Goal: Information Seeking & Learning: Check status

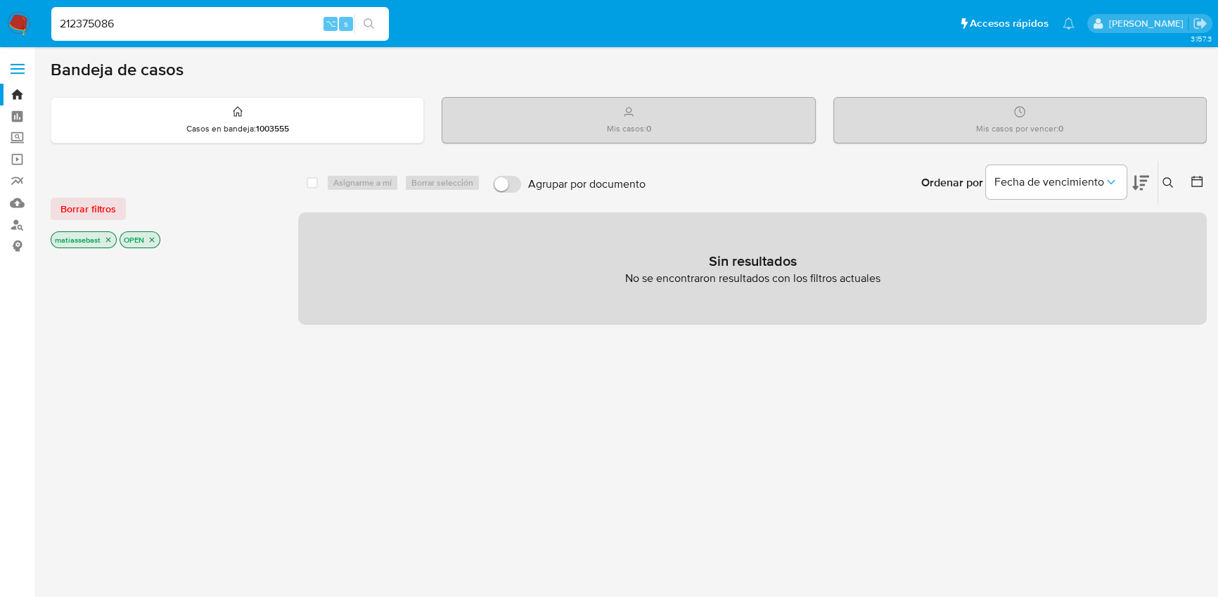
type input "212375086"
click at [379, 23] on button "search-icon" at bounding box center [368, 24] width 29 height 20
click at [374, 24] on icon "search-icon" at bounding box center [369, 23] width 11 height 11
click at [180, 28] on input "212375086" at bounding box center [220, 24] width 338 height 18
click at [263, 24] on input "212375086" at bounding box center [220, 24] width 338 height 18
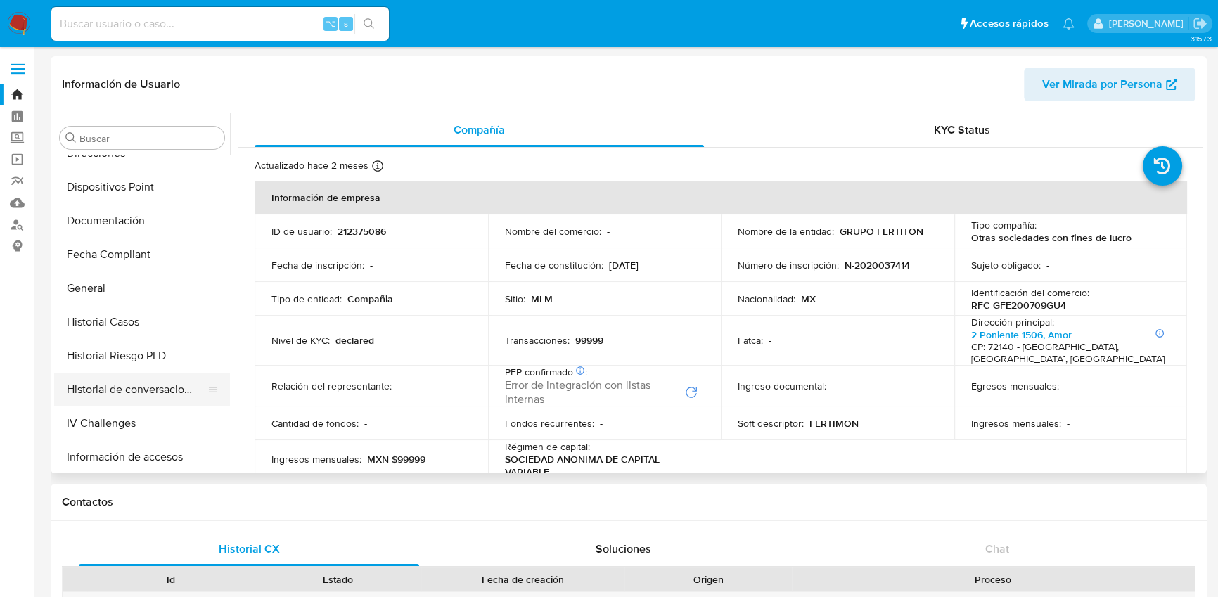
scroll to position [309, 0]
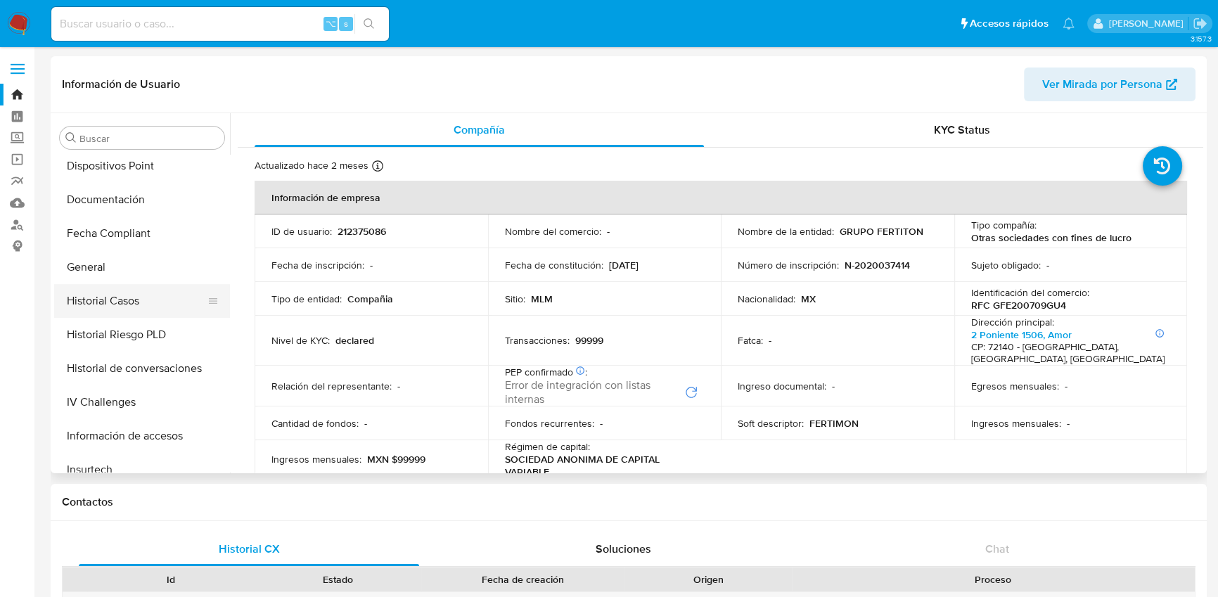
click at [115, 309] on button "Historial Casos" at bounding box center [136, 301] width 165 height 34
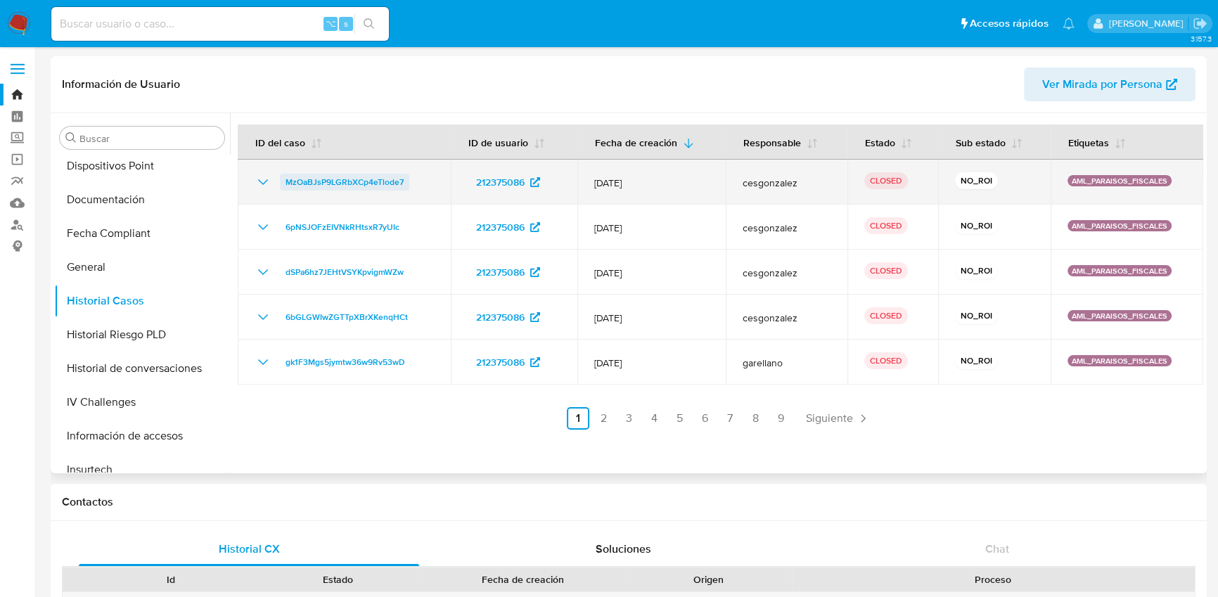
click at [370, 182] on span "MzOaBJsP9LGRbXCp4eTlode7" at bounding box center [345, 182] width 118 height 17
select select "10"
click at [1110, 181] on p "AML_PARAISOS_FISCALES" at bounding box center [1120, 180] width 104 height 11
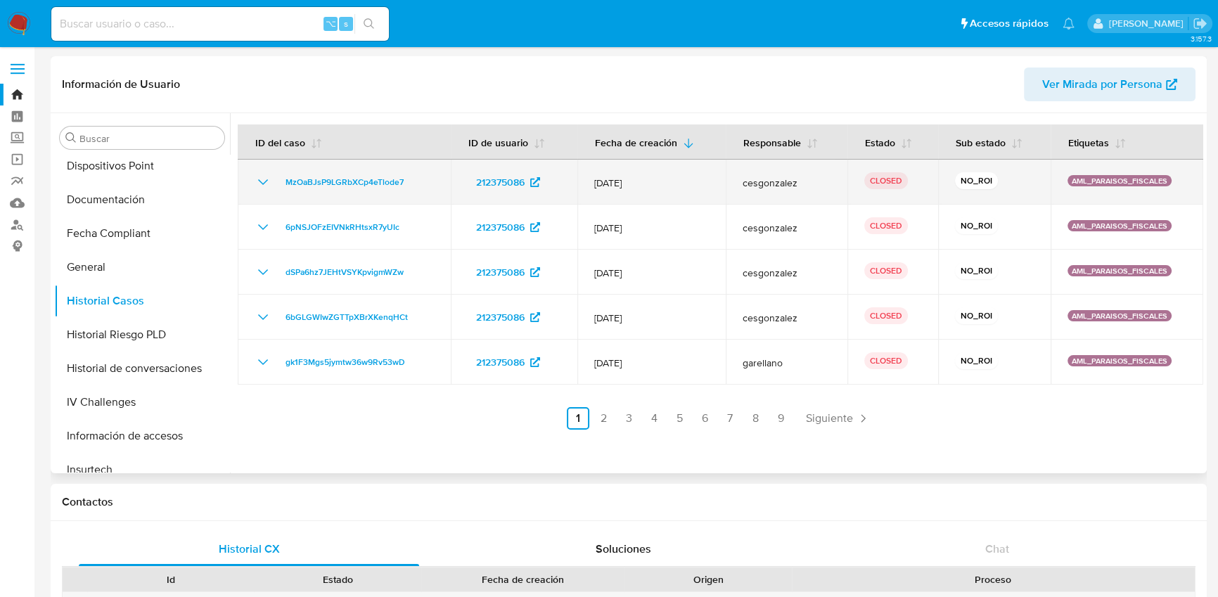
click at [1110, 181] on p "AML_PARAISOS_FISCALES" at bounding box center [1120, 180] width 104 height 11
click at [1112, 180] on p "AML_PARAISOS_FISCALES" at bounding box center [1120, 180] width 104 height 11
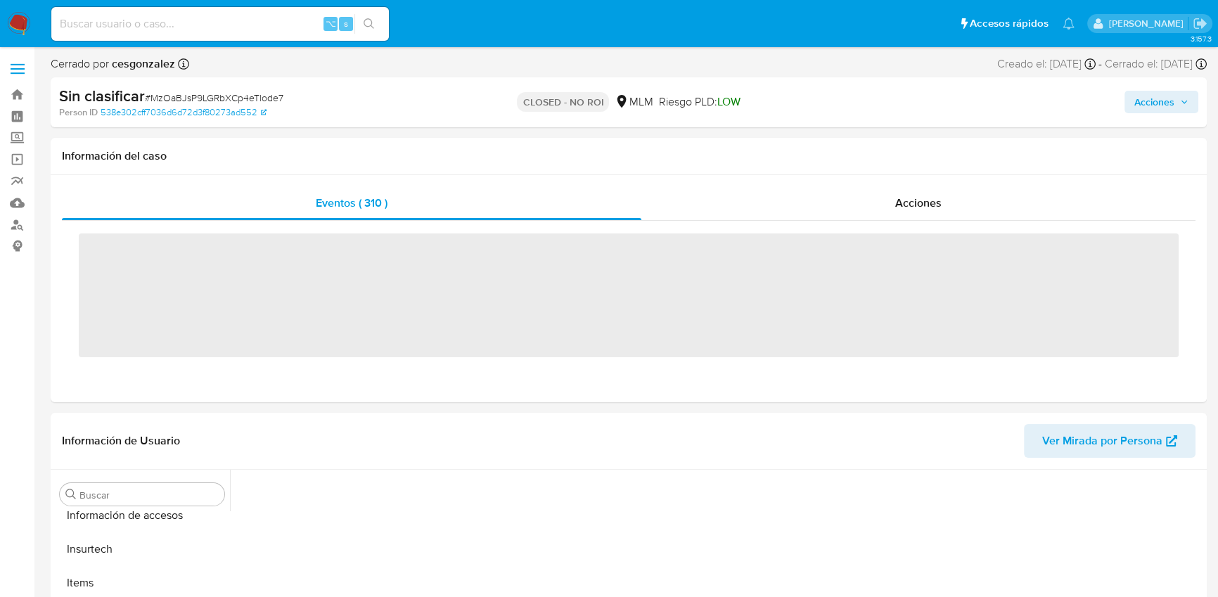
scroll to position [594, 0]
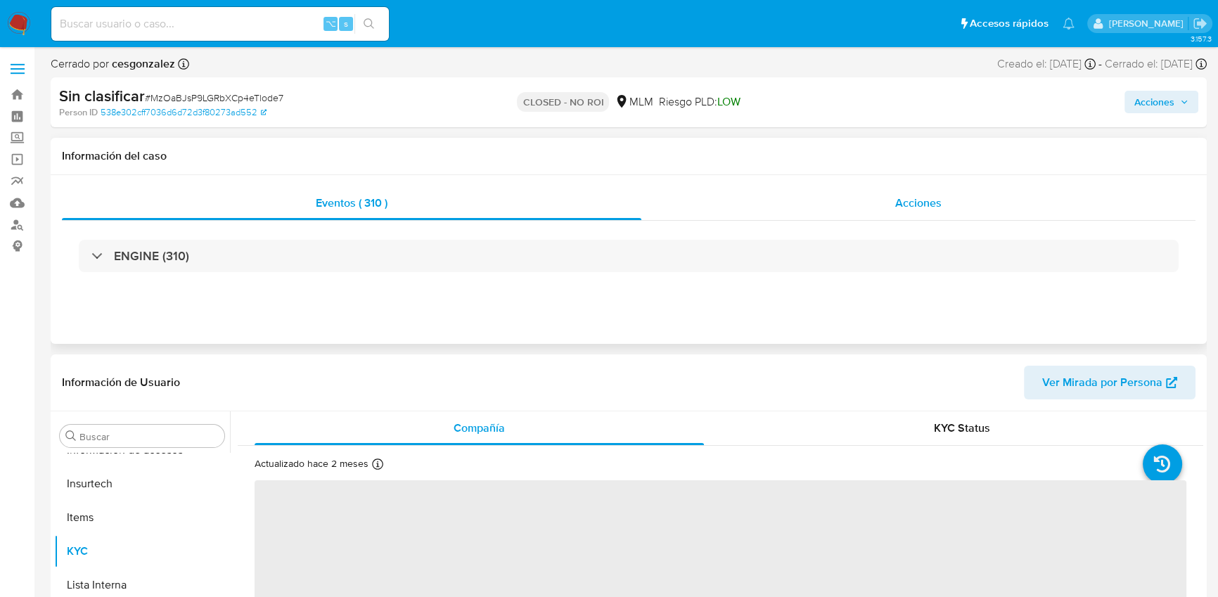
click at [824, 204] on div "Acciones" at bounding box center [918, 203] width 554 height 34
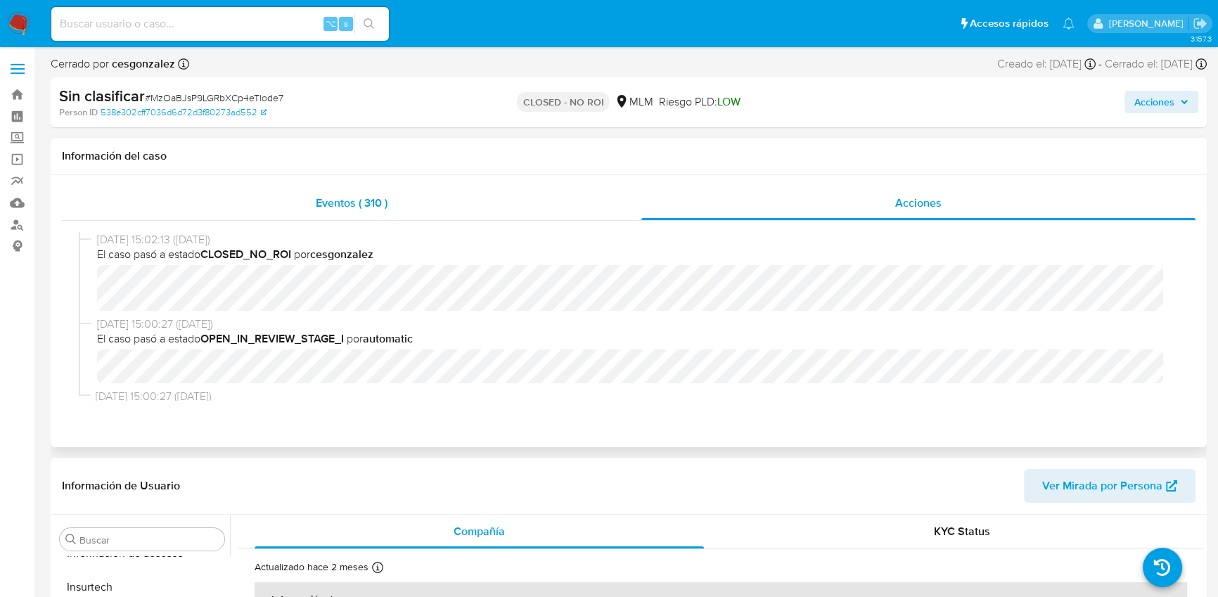
click at [563, 198] on div "Eventos ( 310 )" at bounding box center [351, 203] width 579 height 34
select select "10"
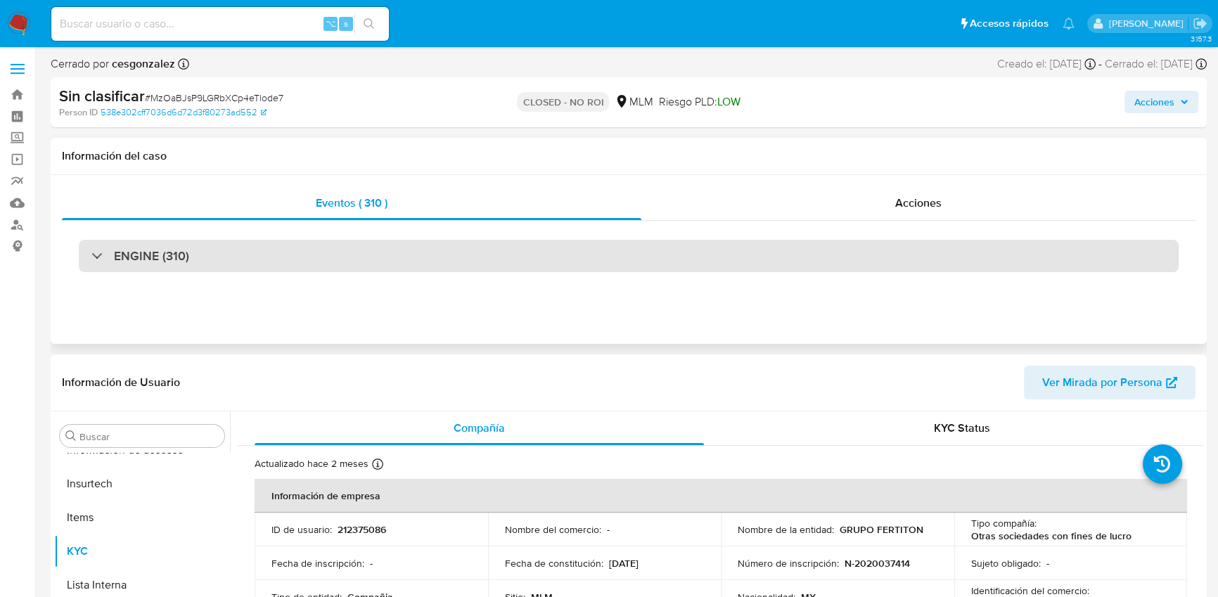
click at [362, 253] on div "ENGINE (310)" at bounding box center [629, 256] width 1100 height 32
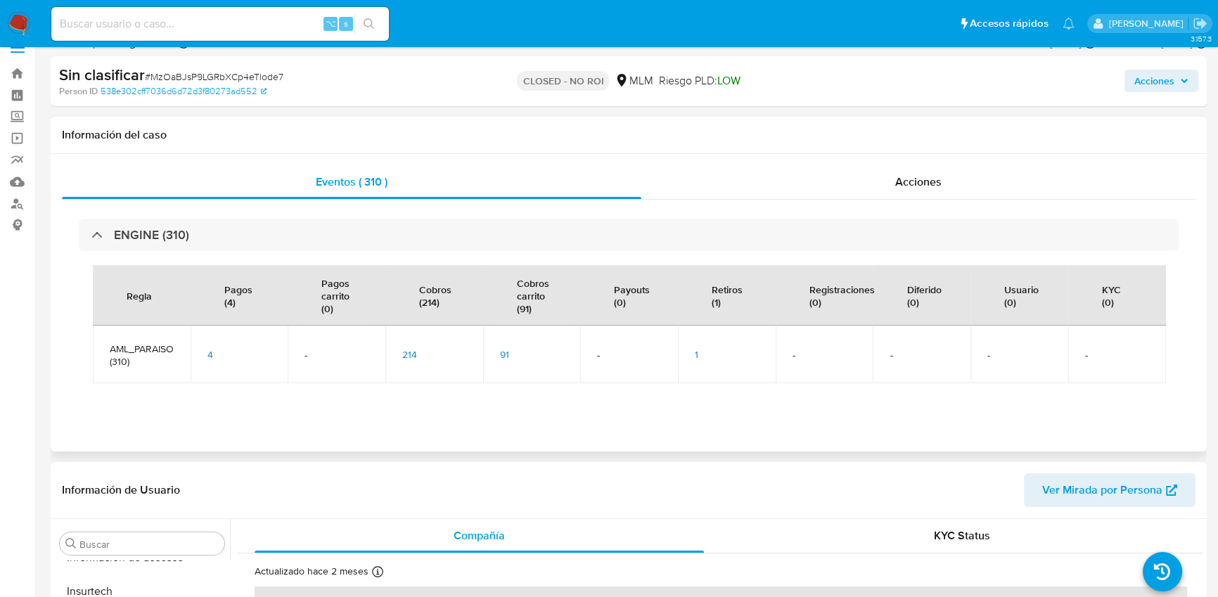
scroll to position [0, 0]
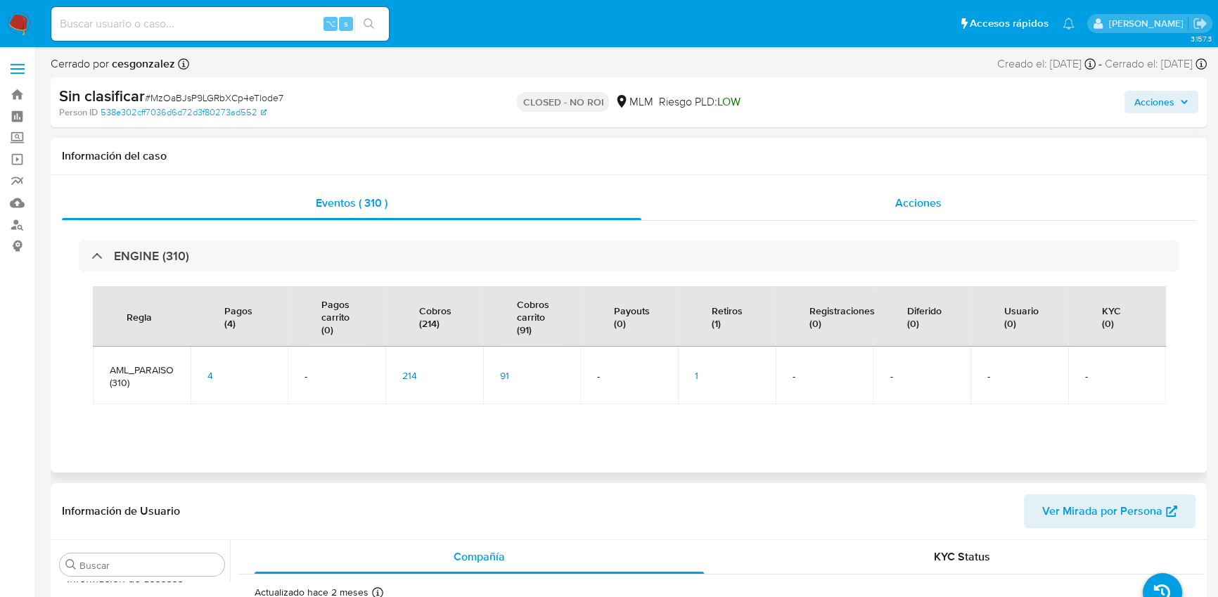
click at [855, 200] on div "Acciones" at bounding box center [918, 203] width 554 height 34
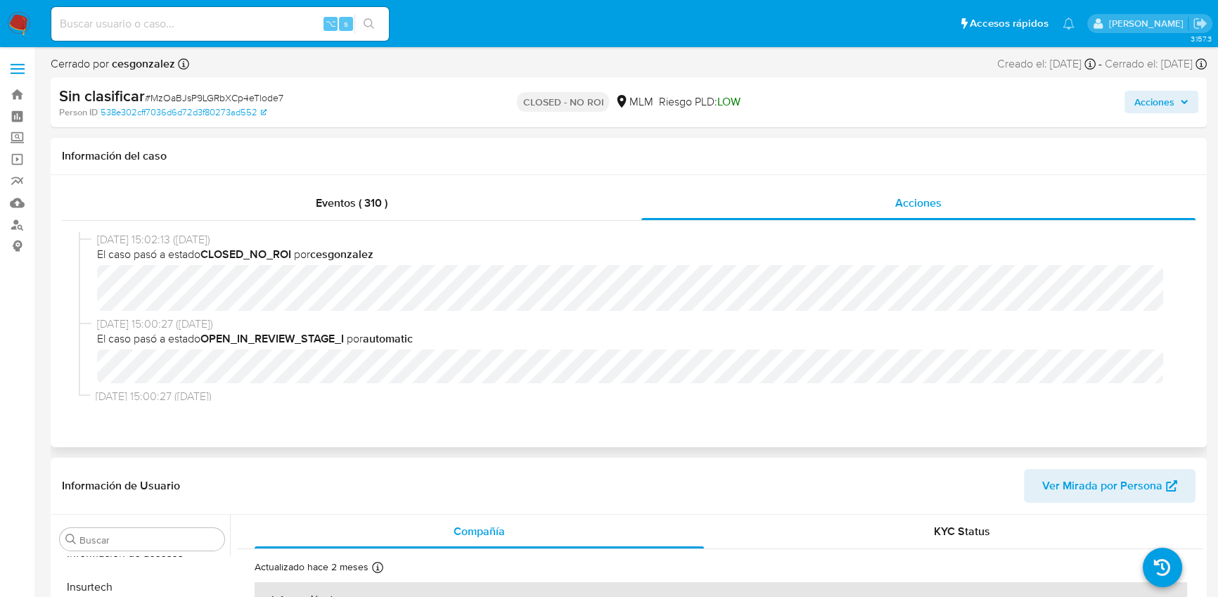
click at [347, 252] on b "cesgonzalez" at bounding box center [341, 254] width 63 height 16
